Goal: Information Seeking & Learning: Learn about a topic

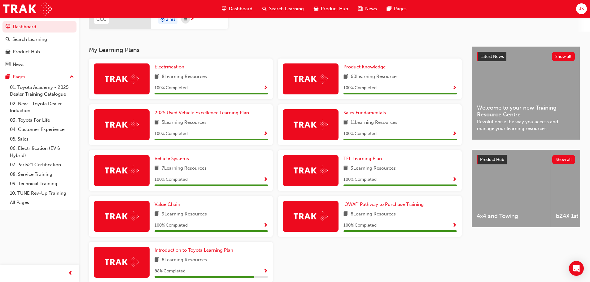
scroll to position [135, 0]
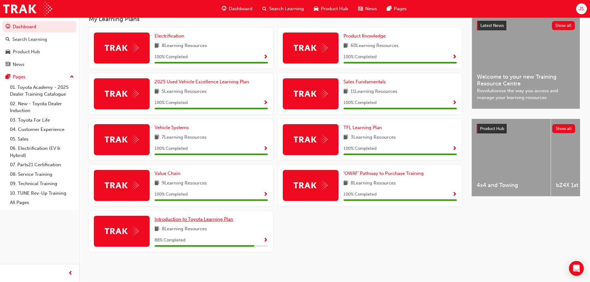
click at [171, 222] on link "Introduction to Toyota Learning Plan" at bounding box center [195, 219] width 81 height 7
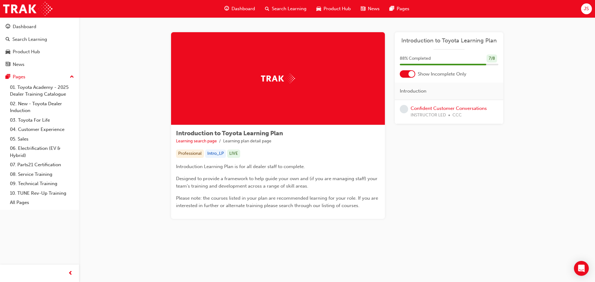
click at [238, 11] on span "Dashboard" at bounding box center [243, 8] width 24 height 7
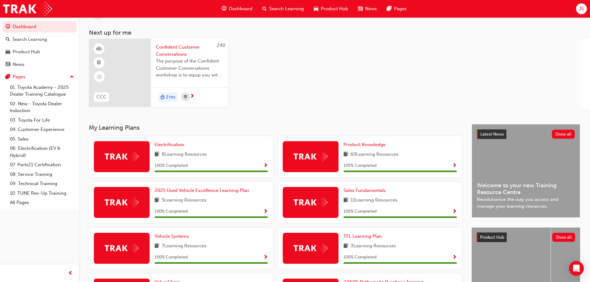
scroll to position [62, 0]
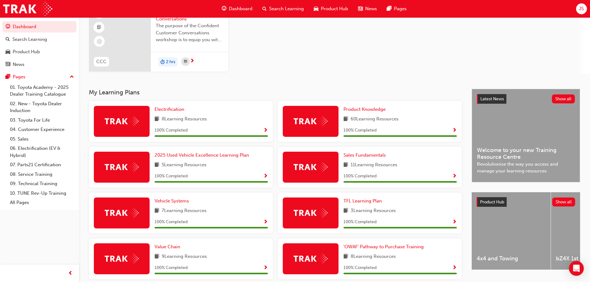
click at [409, 116] on div "60 Learning Resources" at bounding box center [399, 119] width 113 height 8
click at [358, 112] on span "Product Knowledge" at bounding box center [364, 110] width 42 height 6
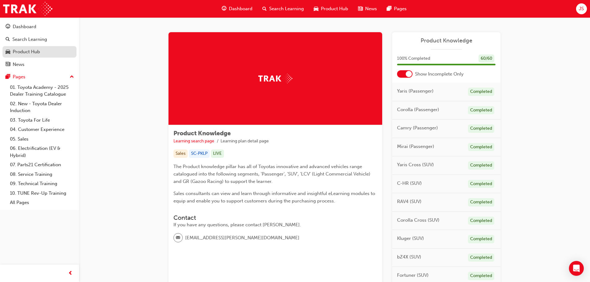
click at [29, 50] on div "Product Hub" at bounding box center [26, 51] width 27 height 7
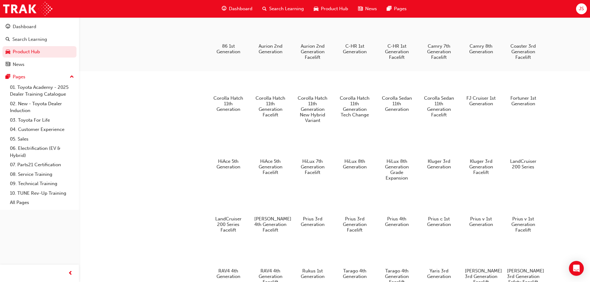
scroll to position [243, 0]
click at [225, 93] on div at bounding box center [228, 81] width 34 height 25
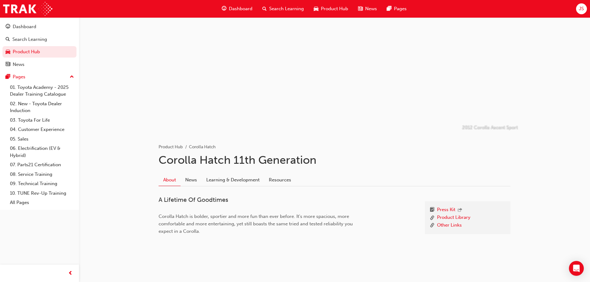
scroll to position [15, 0]
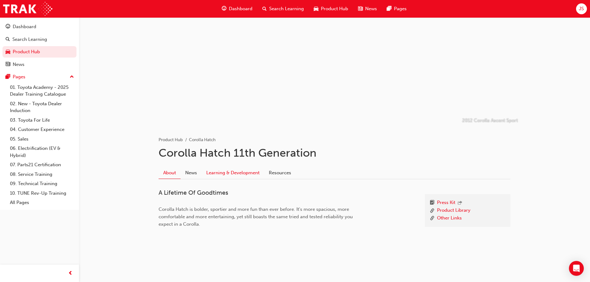
click at [237, 176] on link "Learning & Development" at bounding box center [233, 173] width 63 height 12
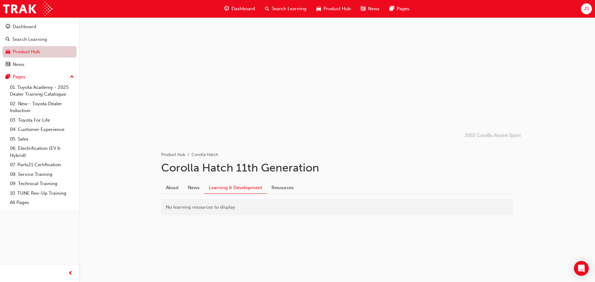
click at [49, 57] on link "Product Hub" at bounding box center [39, 51] width 74 height 11
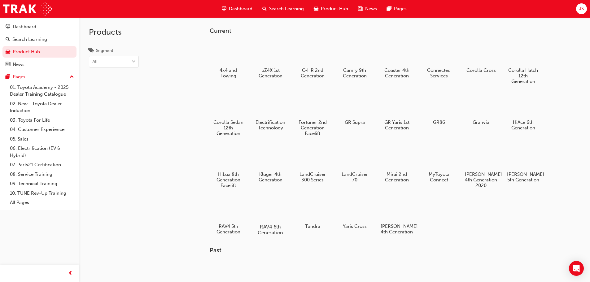
click at [277, 208] on div at bounding box center [270, 209] width 34 height 25
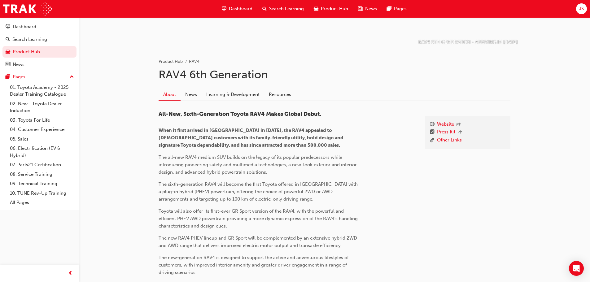
scroll to position [93, 0]
click at [245, 90] on link "Learning & Development" at bounding box center [233, 95] width 63 height 12
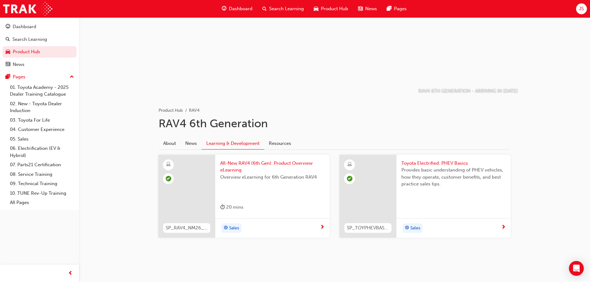
scroll to position [45, 0]
click at [18, 141] on link "05. Sales" at bounding box center [41, 139] width 69 height 10
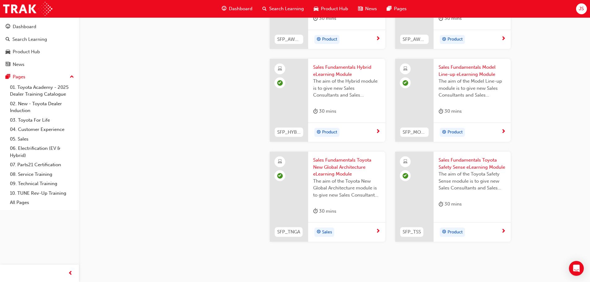
scroll to position [263, 0]
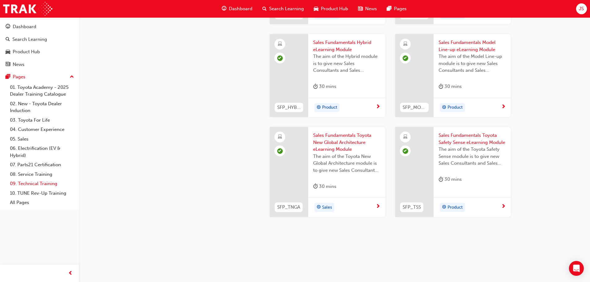
click at [45, 186] on link "09. Technical Training" at bounding box center [41, 184] width 69 height 10
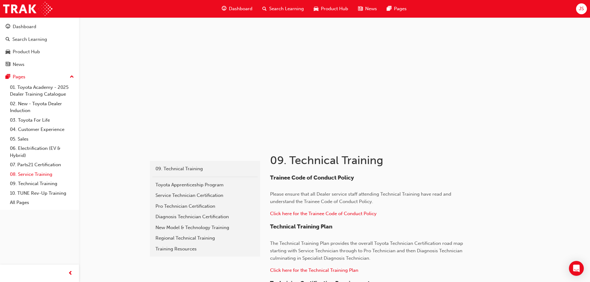
click at [42, 178] on link "08. Service Training" at bounding box center [41, 175] width 69 height 10
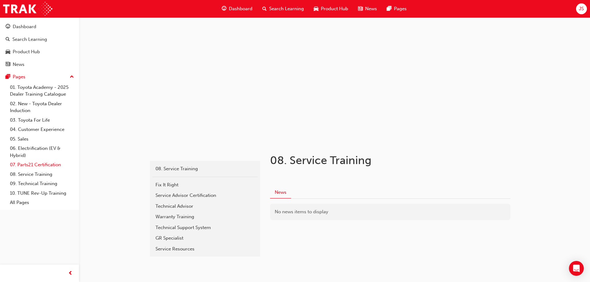
click at [46, 166] on link "07. Parts21 Certification" at bounding box center [41, 165] width 69 height 10
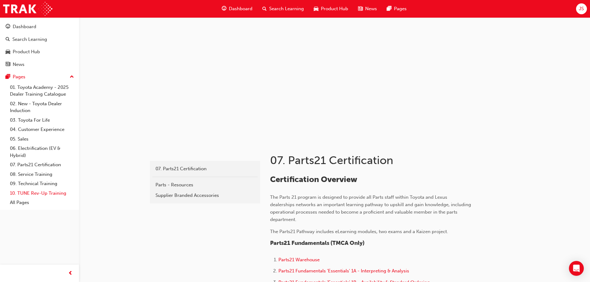
click at [50, 195] on link "10. TUNE Rev-Up Training" at bounding box center [41, 194] width 69 height 10
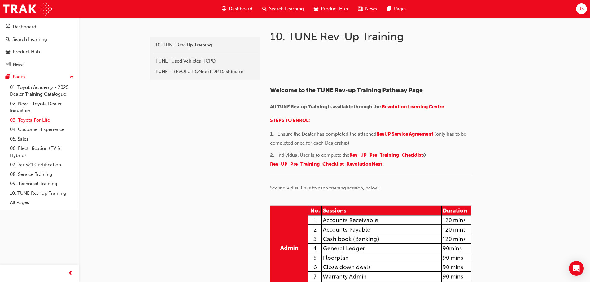
click at [39, 122] on link "03. Toyota For Life" at bounding box center [41, 120] width 69 height 10
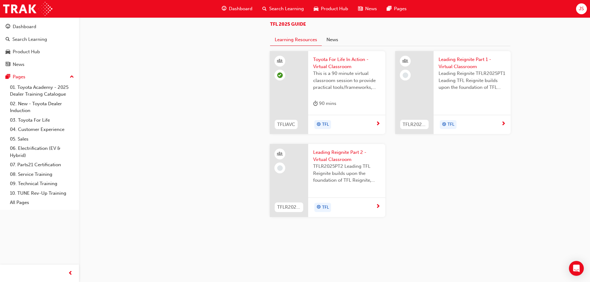
scroll to position [658, 0]
click at [12, 28] on div "Dashboard" at bounding box center [40, 27] width 68 height 8
